Goal: Task Accomplishment & Management: Use online tool/utility

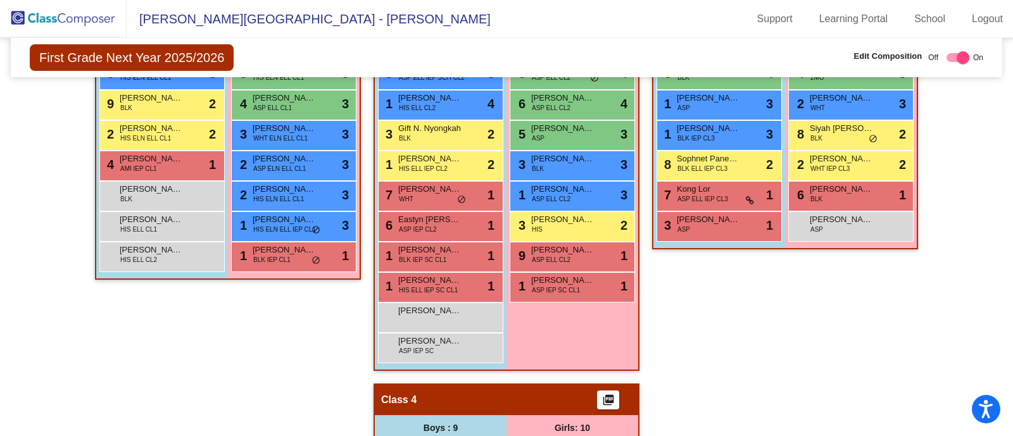
scroll to position [442, 0]
click at [68, 13] on img at bounding box center [63, 18] width 127 height 37
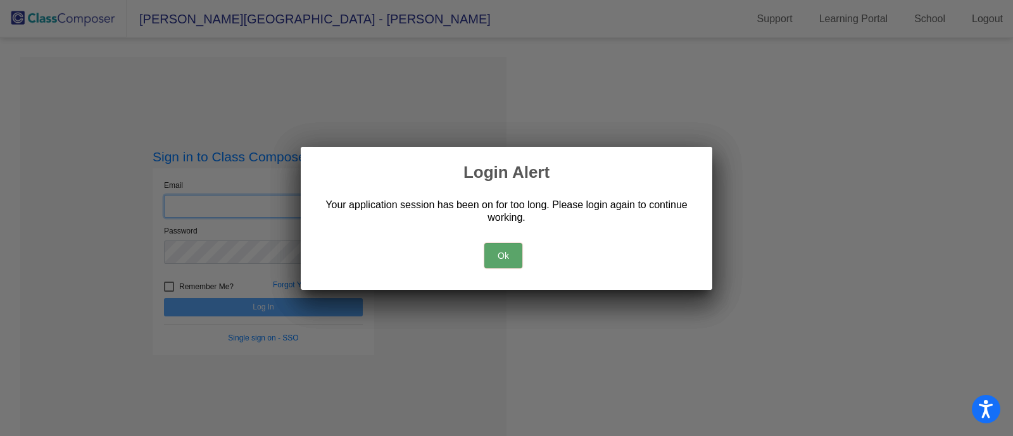
type input "[EMAIL_ADDRESS][DOMAIN_NAME]"
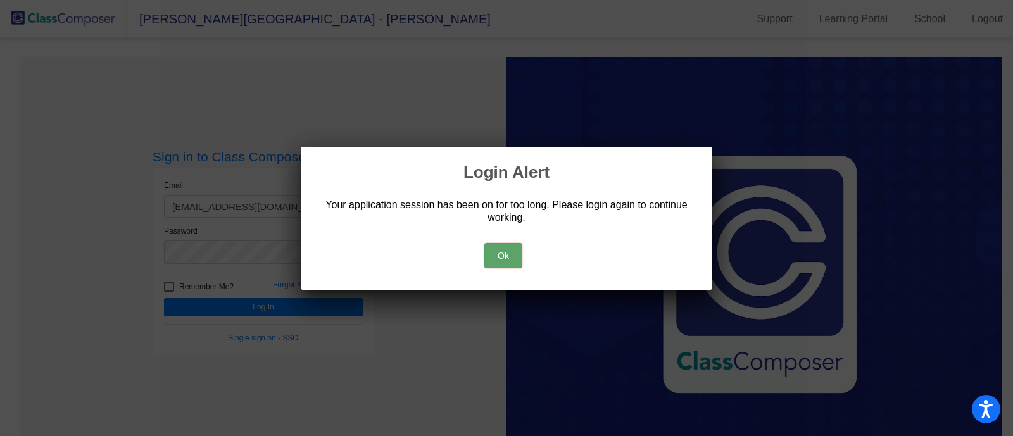
click at [501, 251] on button "Ok" at bounding box center [503, 255] width 38 height 25
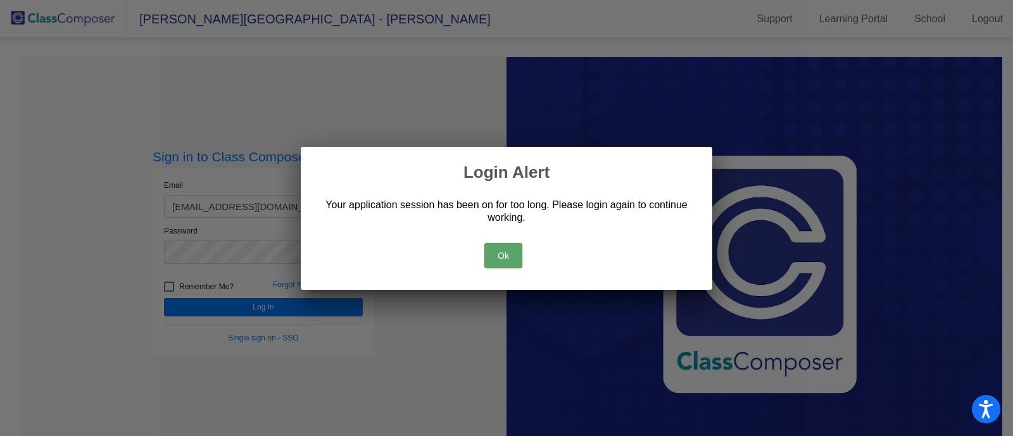
click at [501, 251] on button "Ok" at bounding box center [503, 255] width 38 height 25
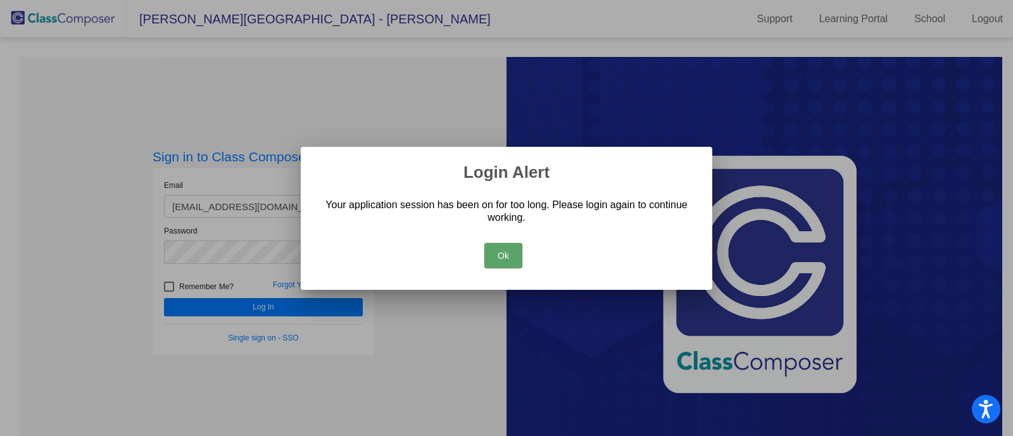
click at [501, 251] on button "Ok" at bounding box center [503, 255] width 38 height 25
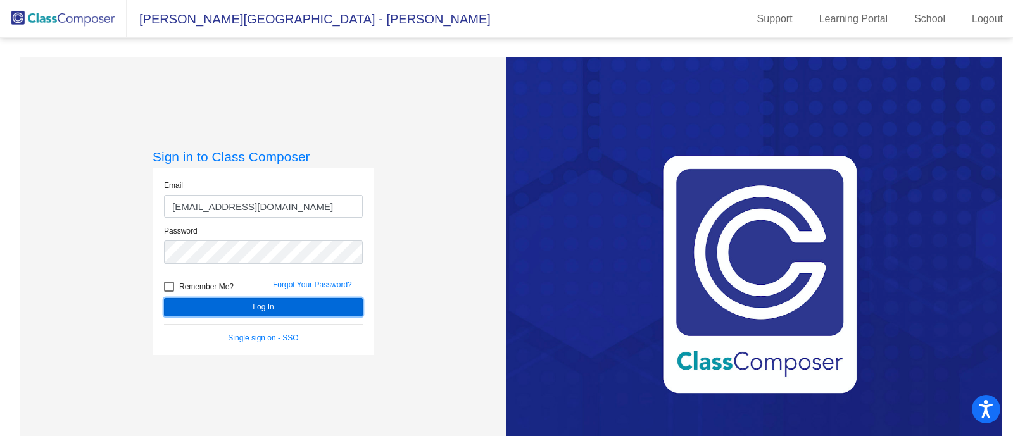
click at [273, 307] on button "Log In" at bounding box center [263, 307] width 199 height 18
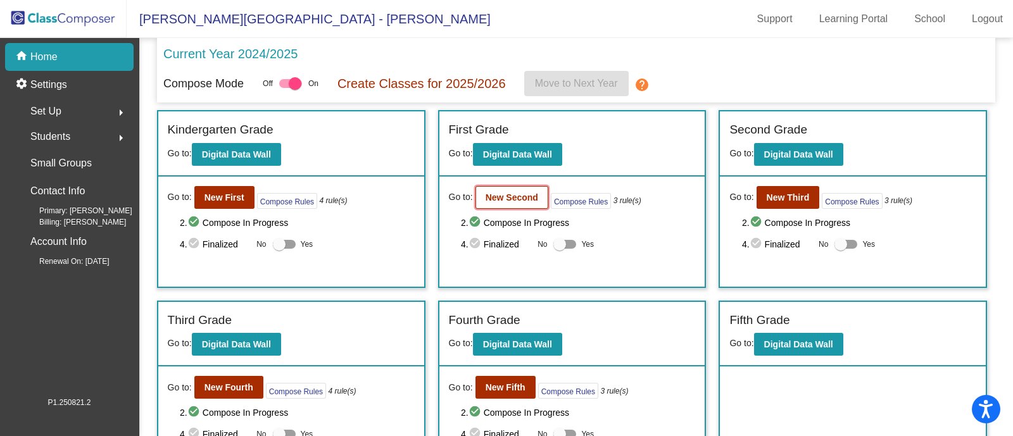
click at [516, 201] on b "New Second" at bounding box center [511, 197] width 53 height 10
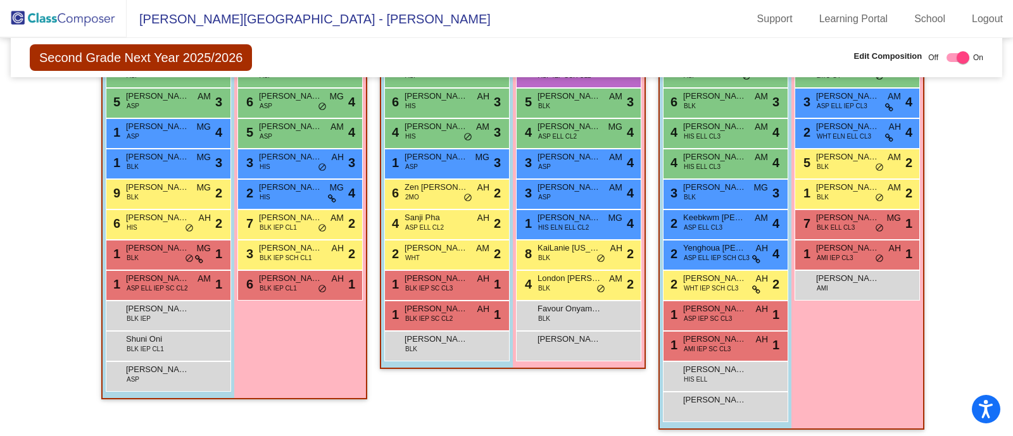
scroll to position [429, 0]
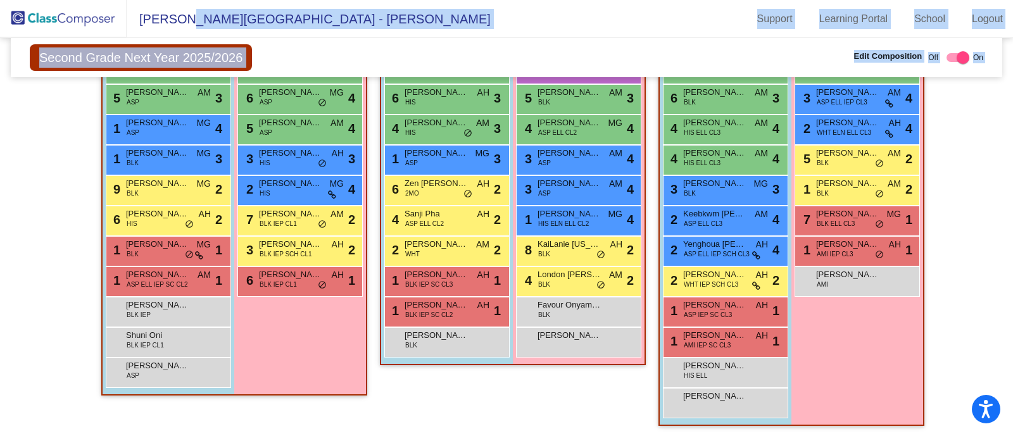
drag, startPoint x: 0, startPoint y: 71, endPoint x: 182, endPoint y: -72, distance: 230.8
click at [182, 0] on html "Accessibility Screen-Reader Guide, Feedback, and Issue Reporting | New window […" at bounding box center [506, 218] width 1013 height 436
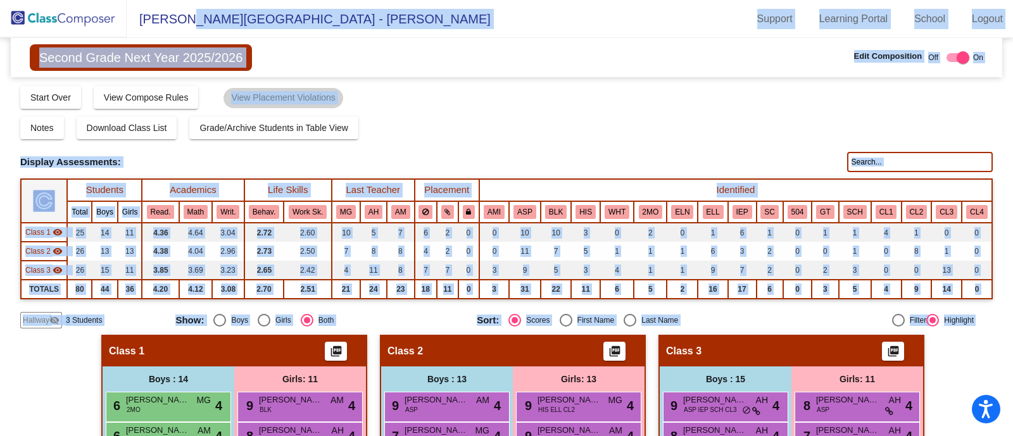
scroll to position [77, 0]
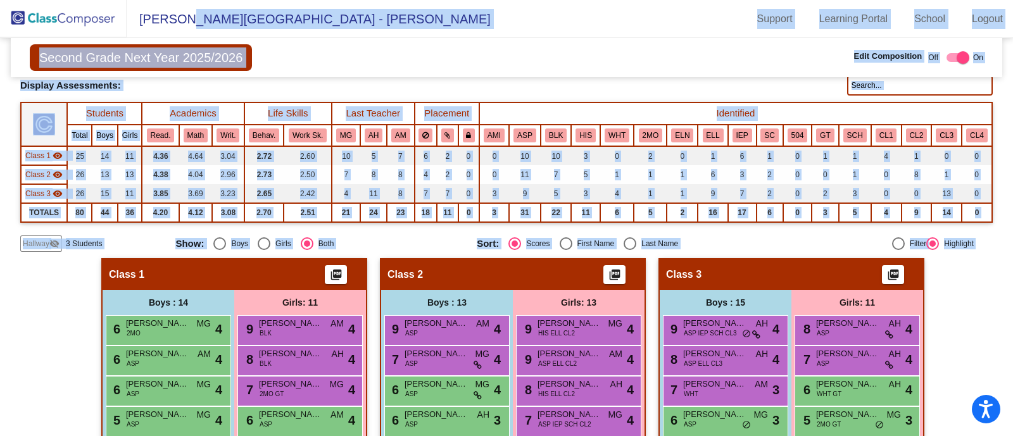
click at [79, 20] on img at bounding box center [63, 18] width 127 height 37
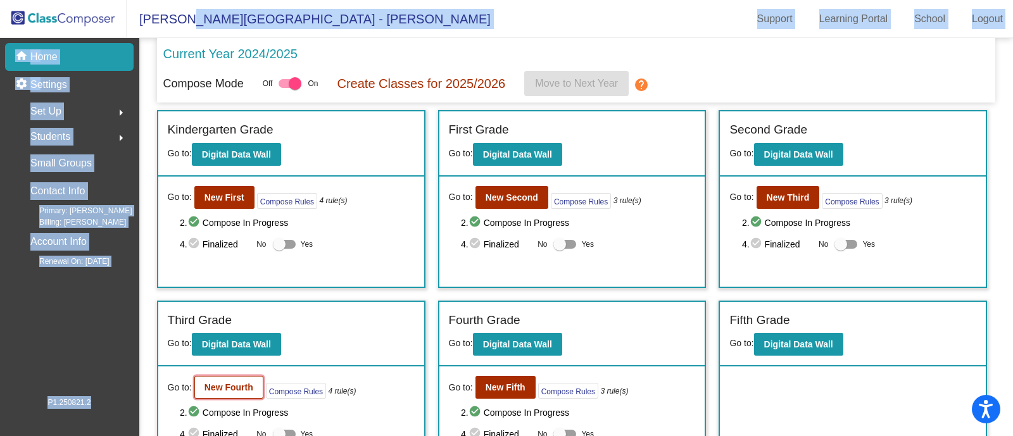
click at [237, 378] on button "New Fourth" at bounding box center [228, 387] width 69 height 23
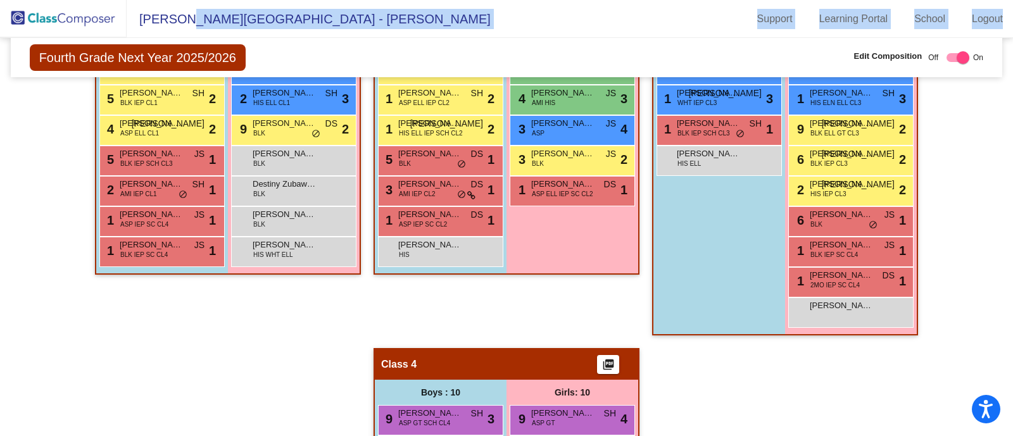
scroll to position [509, 0]
click at [101, 12] on img at bounding box center [63, 18] width 127 height 37
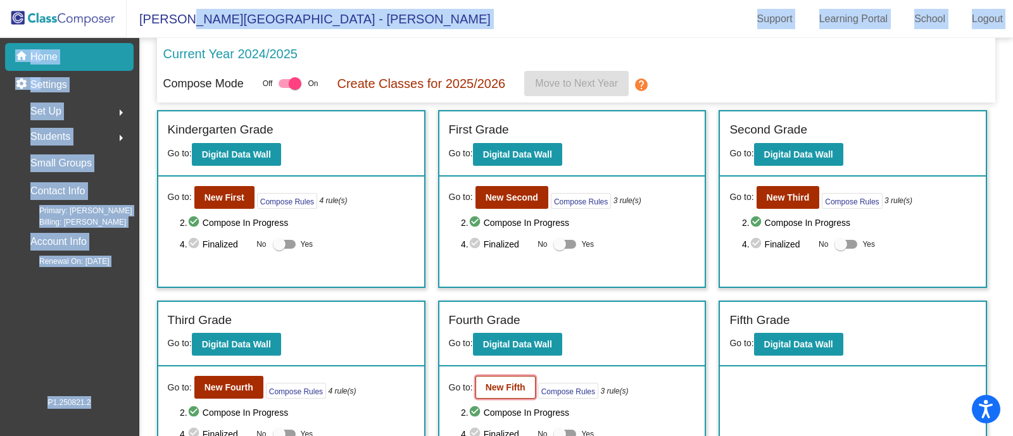
click at [503, 384] on b "New Fifth" at bounding box center [505, 387] width 40 height 10
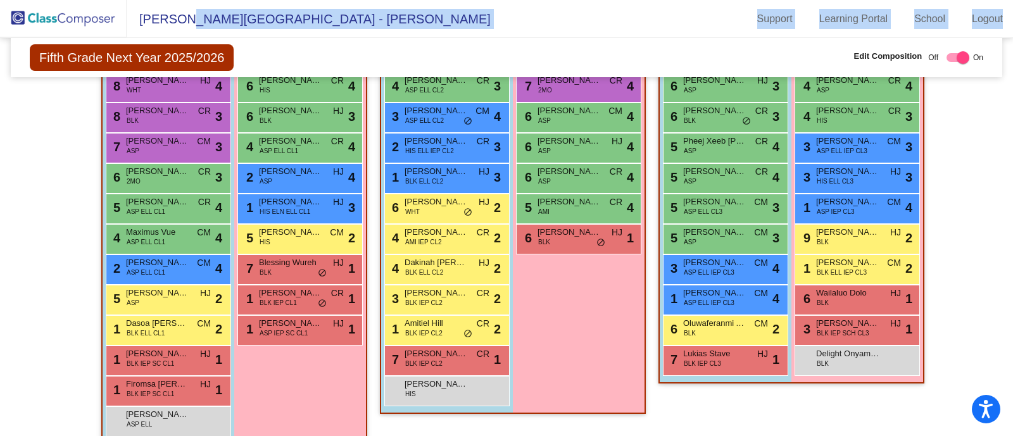
scroll to position [399, 0]
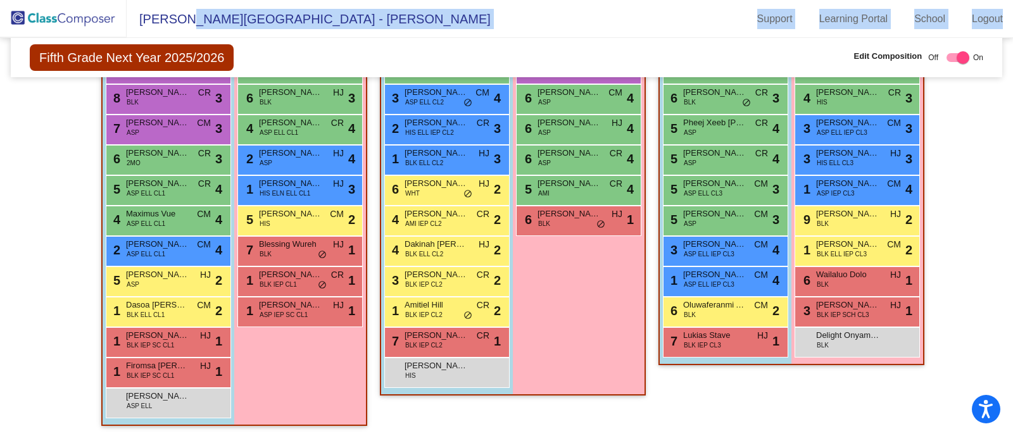
click at [84, 19] on img at bounding box center [63, 18] width 127 height 37
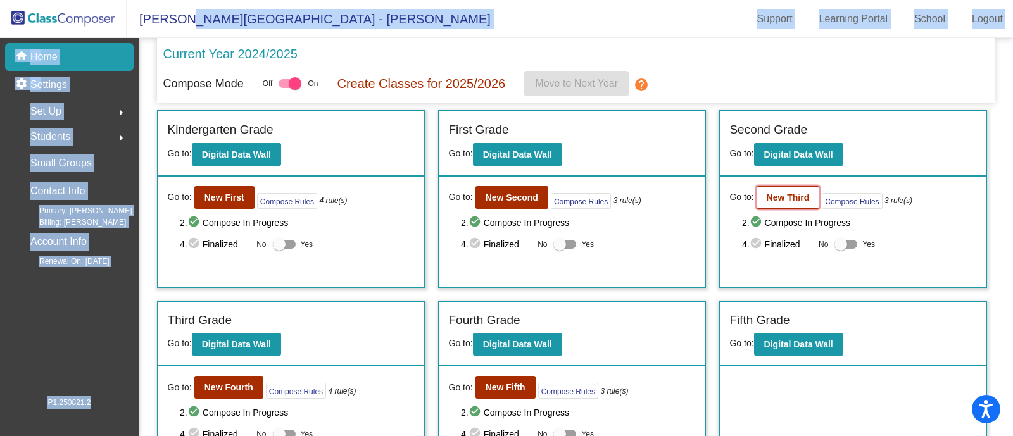
click at [787, 203] on button "New Third" at bounding box center [787, 197] width 63 height 23
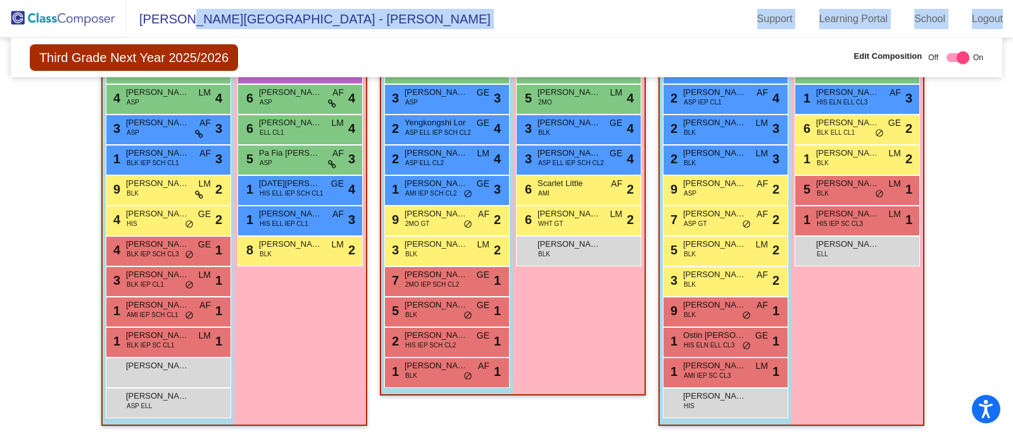
scroll to position [428, 0]
